Goal: Transaction & Acquisition: Obtain resource

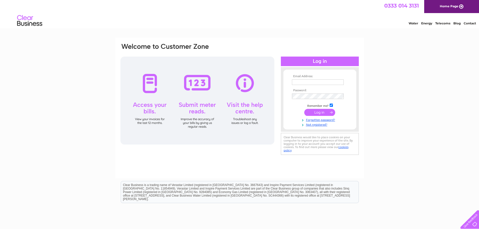
click at [320, 83] on input "text" at bounding box center [318, 82] width 52 height 6
type input "[PERSON_NAME][EMAIL_ADDRESS][DOMAIN_NAME]"
click at [312, 113] on input "submit" at bounding box center [319, 112] width 31 height 7
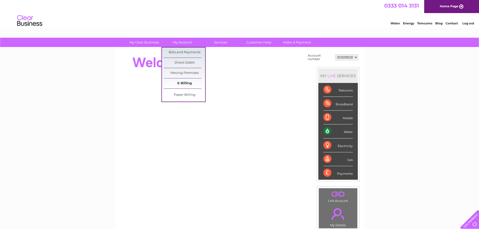
click at [187, 81] on link "E-Billing" at bounding box center [184, 83] width 41 height 10
click at [186, 81] on link "E-Billing" at bounding box center [184, 83] width 41 height 10
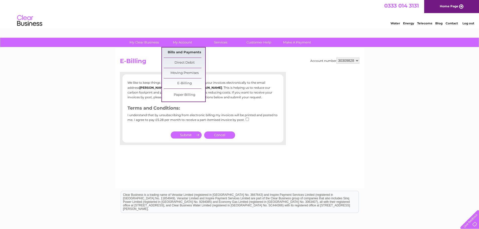
click at [189, 53] on link "Bills and Payments" at bounding box center [184, 52] width 41 height 10
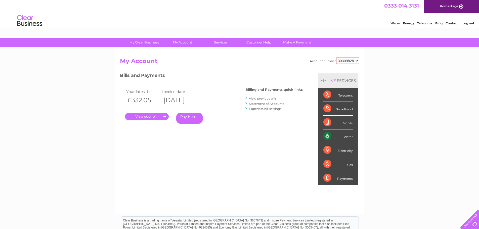
click at [277, 104] on link "Statement of Accounts" at bounding box center [266, 104] width 35 height 4
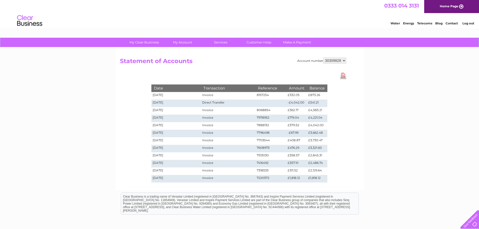
click at [267, 117] on td "7978952" at bounding box center [270, 119] width 31 height 8
click at [344, 75] on link "Download Pdf" at bounding box center [343, 75] width 6 height 7
click at [342, 60] on select "30309828" at bounding box center [334, 61] width 23 height 6
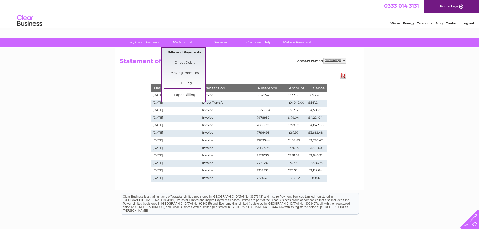
click at [188, 54] on link "Bills and Payments" at bounding box center [184, 52] width 41 height 10
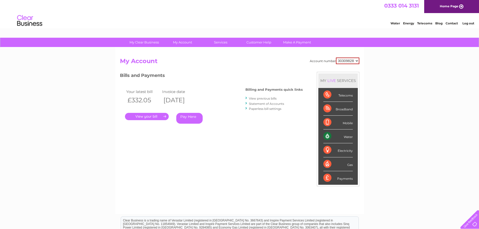
click at [275, 99] on link "View previous bills" at bounding box center [263, 98] width 28 height 4
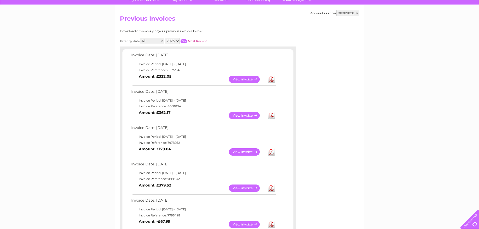
scroll to position [50, 0]
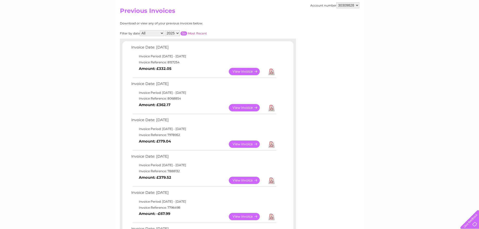
click at [252, 143] on link "View" at bounding box center [247, 143] width 37 height 7
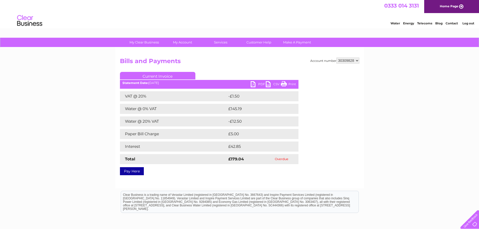
click at [260, 84] on link "PDF" at bounding box center [257, 84] width 15 height 7
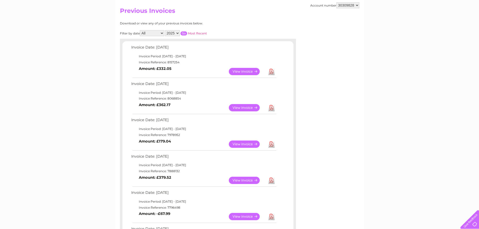
click at [250, 108] on link "View" at bounding box center [247, 107] width 37 height 7
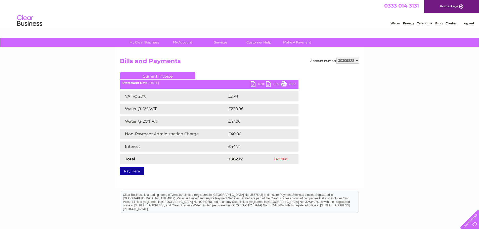
click at [257, 83] on link "PDF" at bounding box center [257, 84] width 15 height 7
click at [260, 84] on link "PDF" at bounding box center [257, 84] width 15 height 7
click at [261, 84] on link "PDF" at bounding box center [257, 84] width 15 height 7
